Goal: Task Accomplishment & Management: Manage account settings

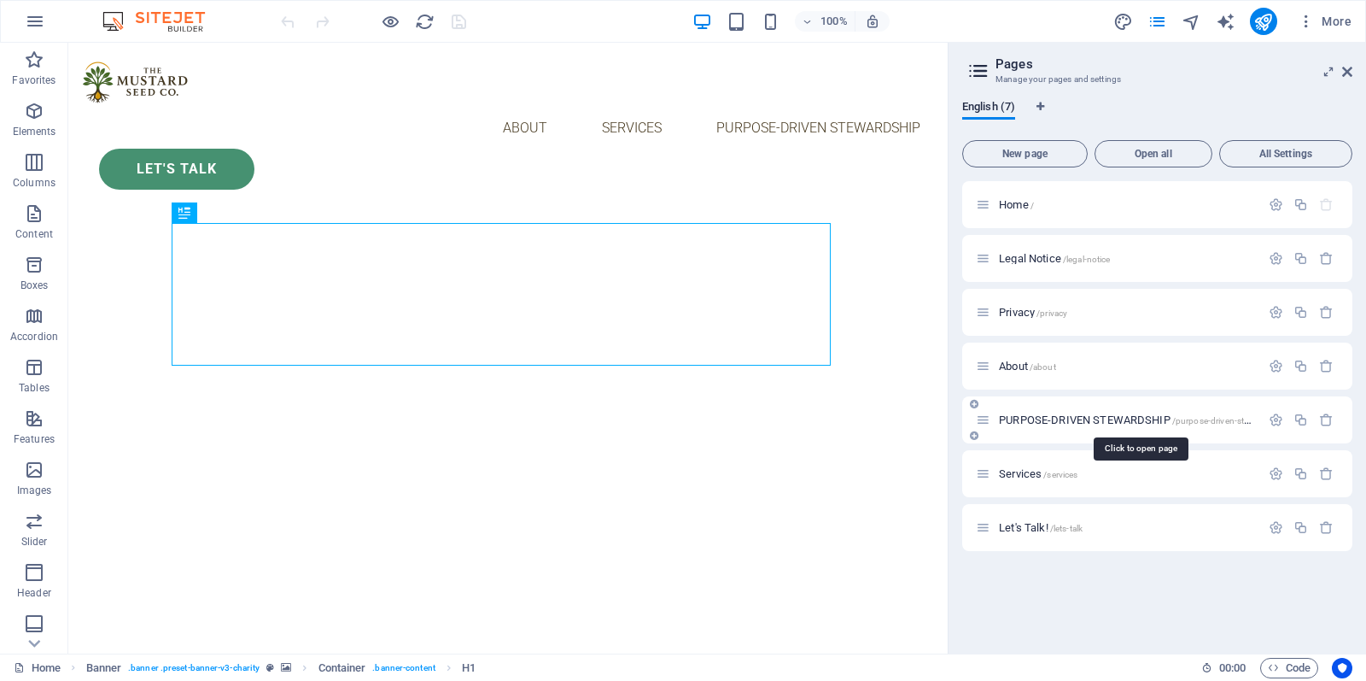
click at [1079, 417] on span "PURPOSE-DRIVEN STEWARDSHIP /purpose-driven-stewardship" at bounding box center [1141, 419] width 285 height 13
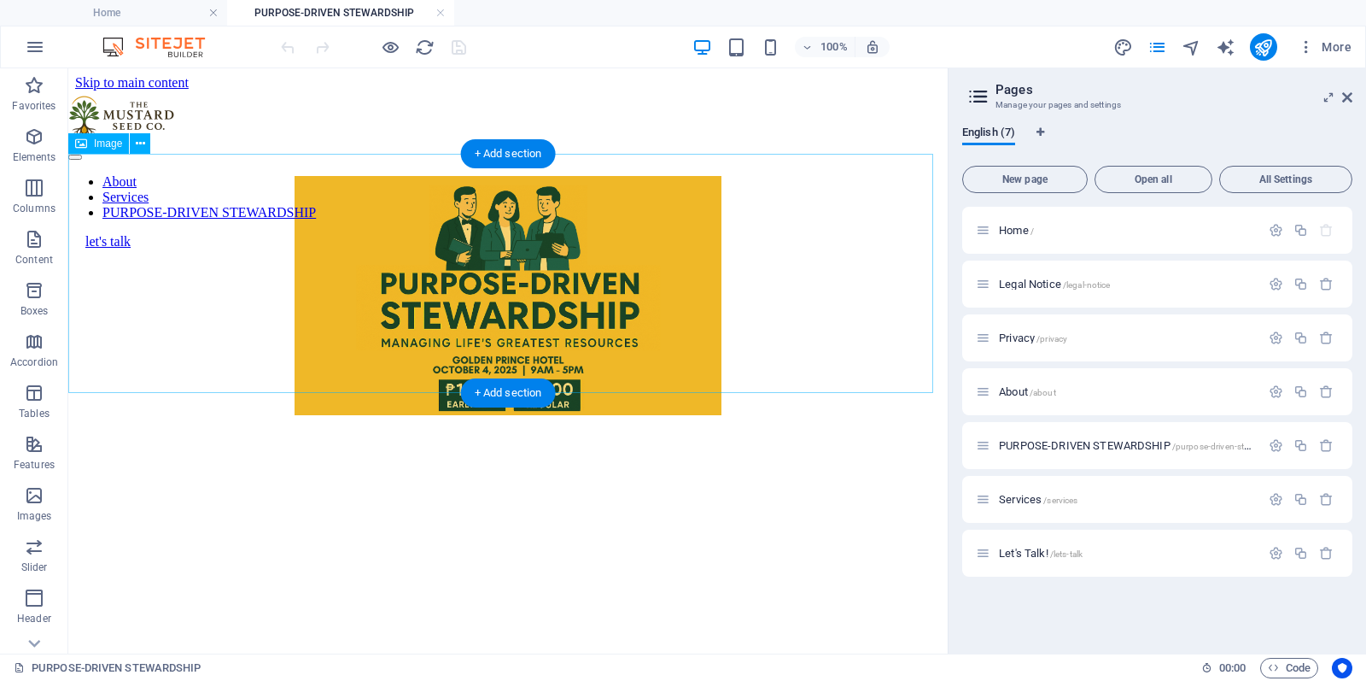
click at [820, 274] on figure at bounding box center [508, 297] width 866 height 243
click at [140, 151] on icon at bounding box center [140, 144] width 9 height 18
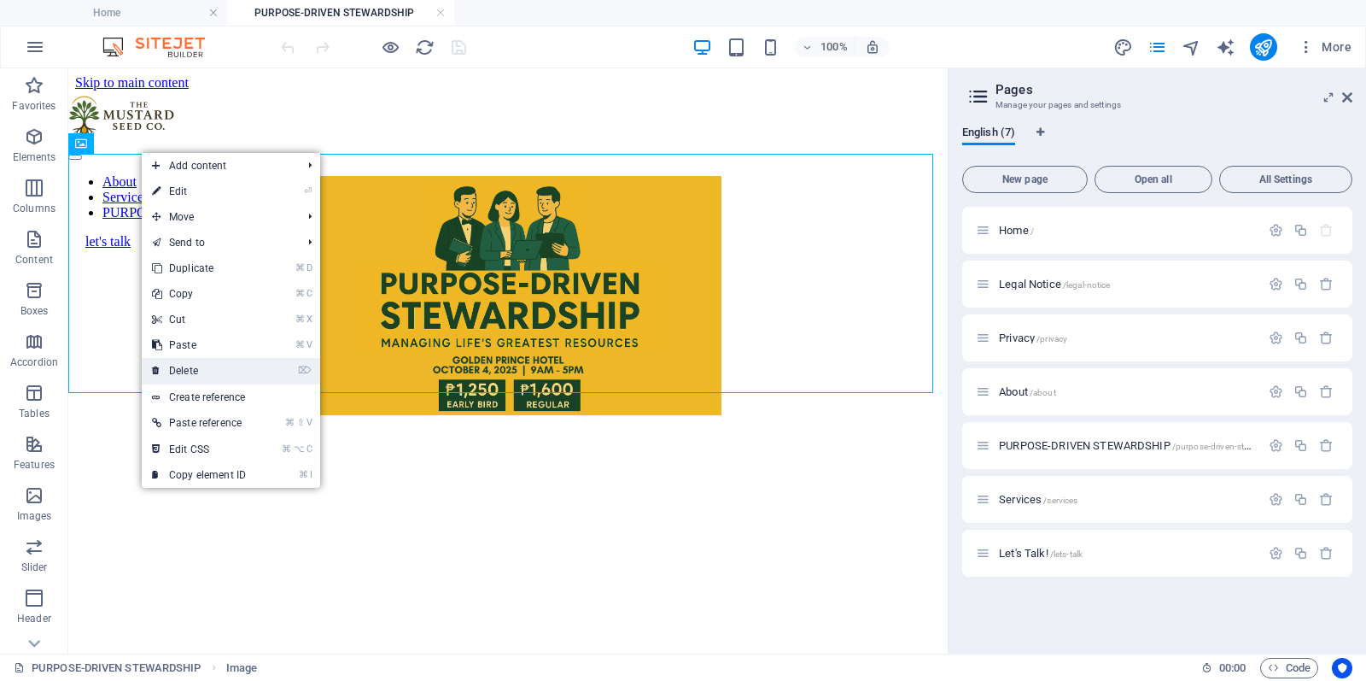
click at [240, 366] on link "⌦ Delete" at bounding box center [199, 371] width 114 height 26
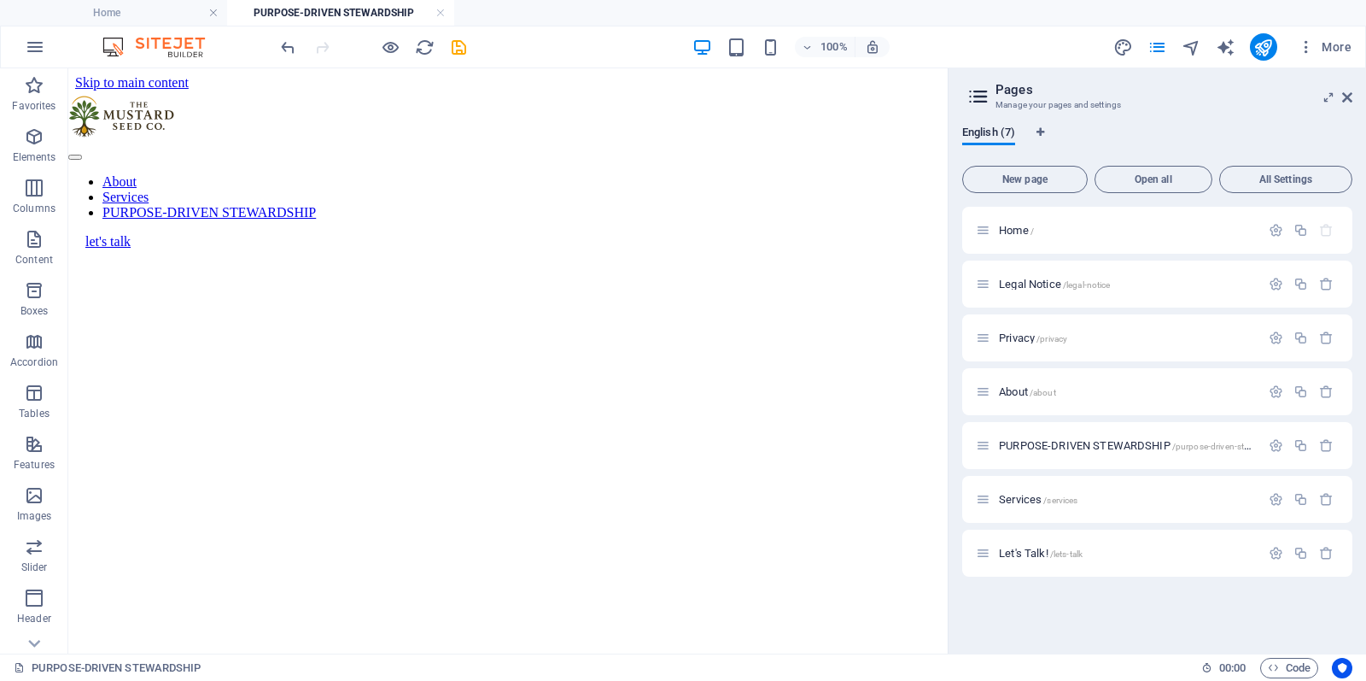
click at [1278, 50] on div "More" at bounding box center [1236, 46] width 245 height 27
click at [1261, 47] on icon "publish" at bounding box center [1264, 48] width 20 height 20
